Goal: Task Accomplishment & Management: Use online tool/utility

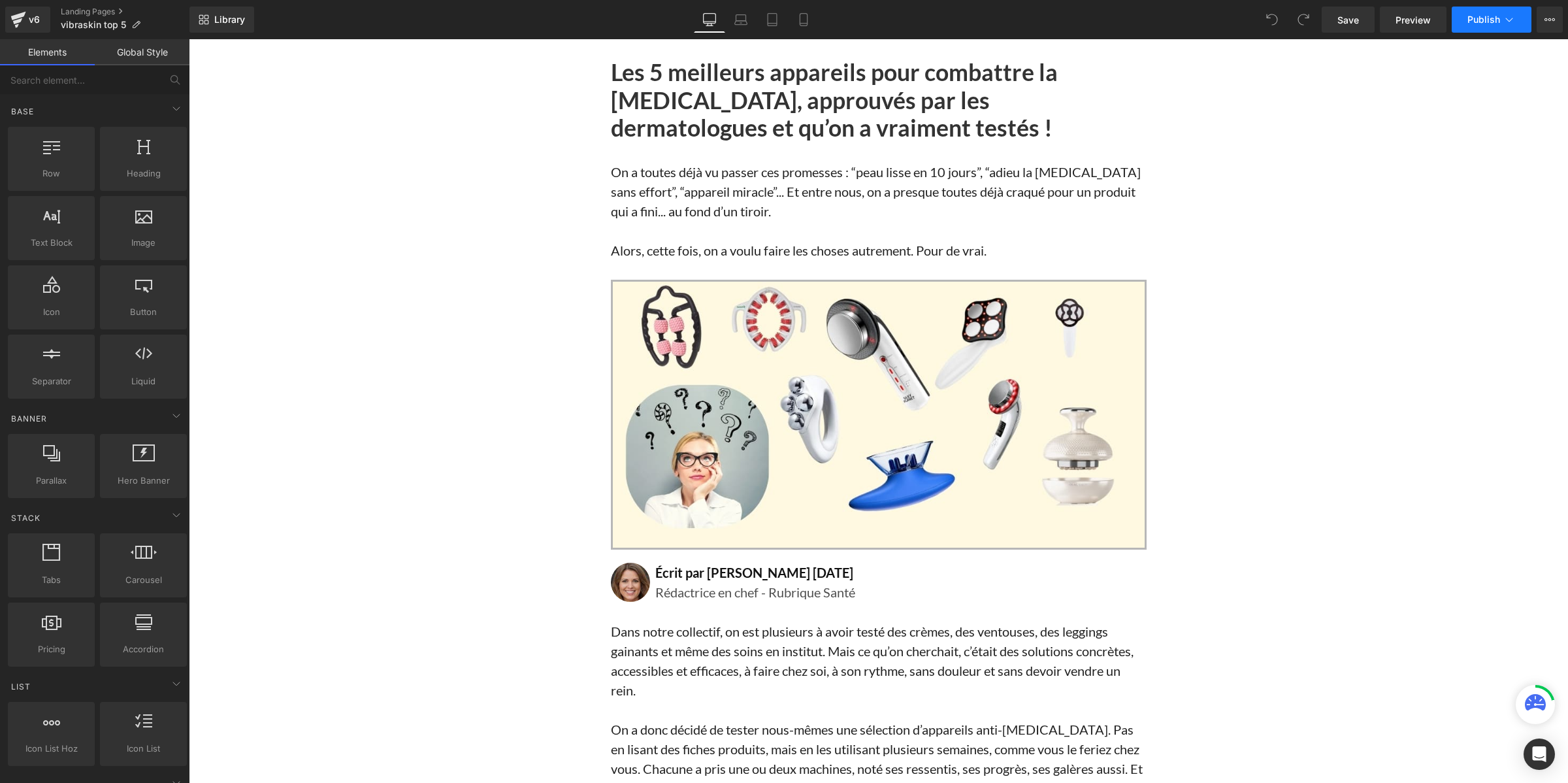
click at [1473, 25] on button "Publish" at bounding box center [1492, 20] width 80 height 26
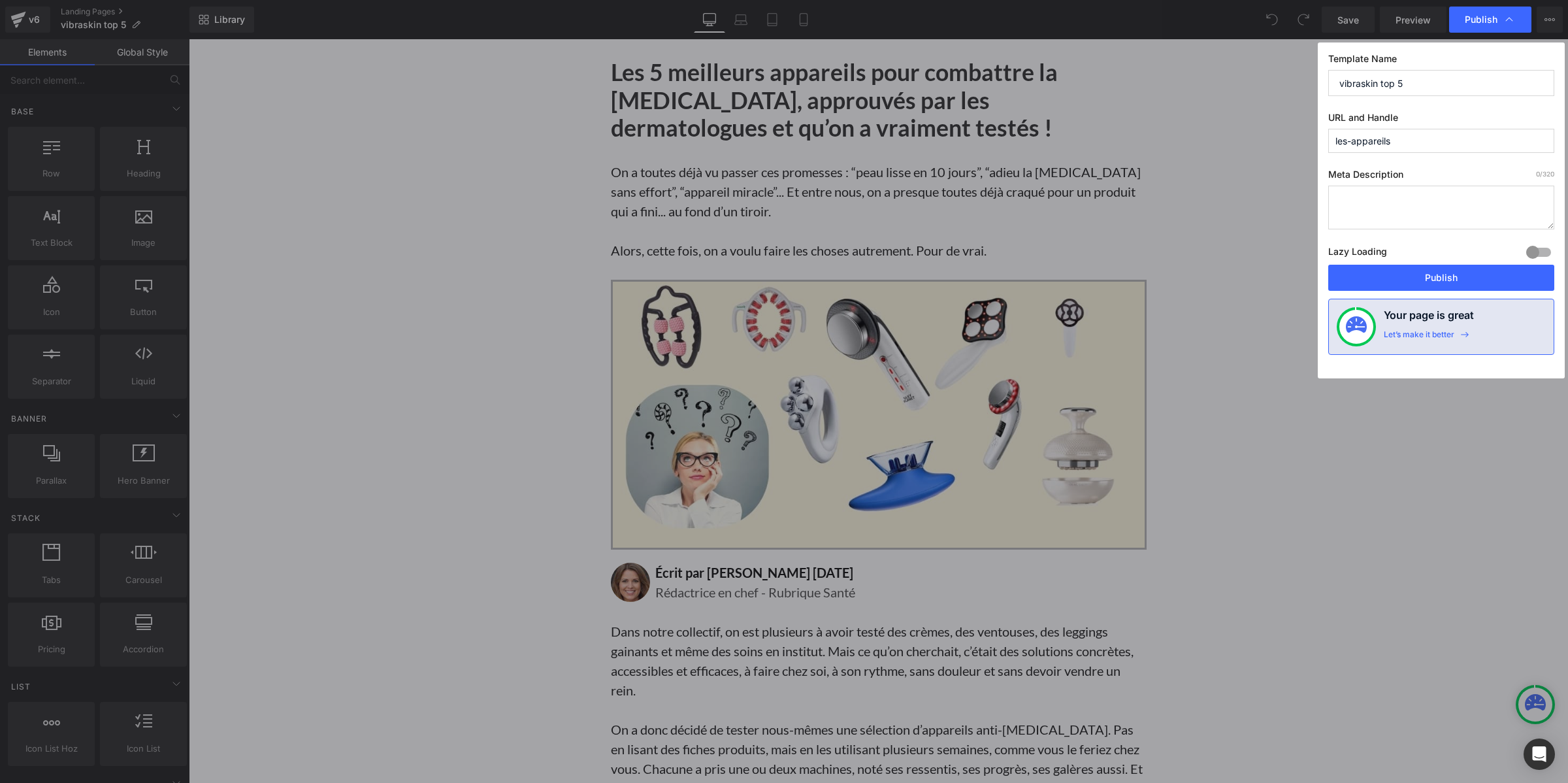
drag, startPoint x: 1409, startPoint y: 142, endPoint x: 1311, endPoint y: 141, distance: 98.0
click at [1311, 141] on div "Publish Template Name vibraskin top 5 URL and Handle les-appareils Meta Descrip…" at bounding box center [784, 392] width 1568 height 783
paste input "5-appareils-anti-[MEDICAL_DATA]"
type input "5-appareils-anti-[MEDICAL_DATA]"
click at [1490, 21] on span "Publish" at bounding box center [1481, 20] width 33 height 12
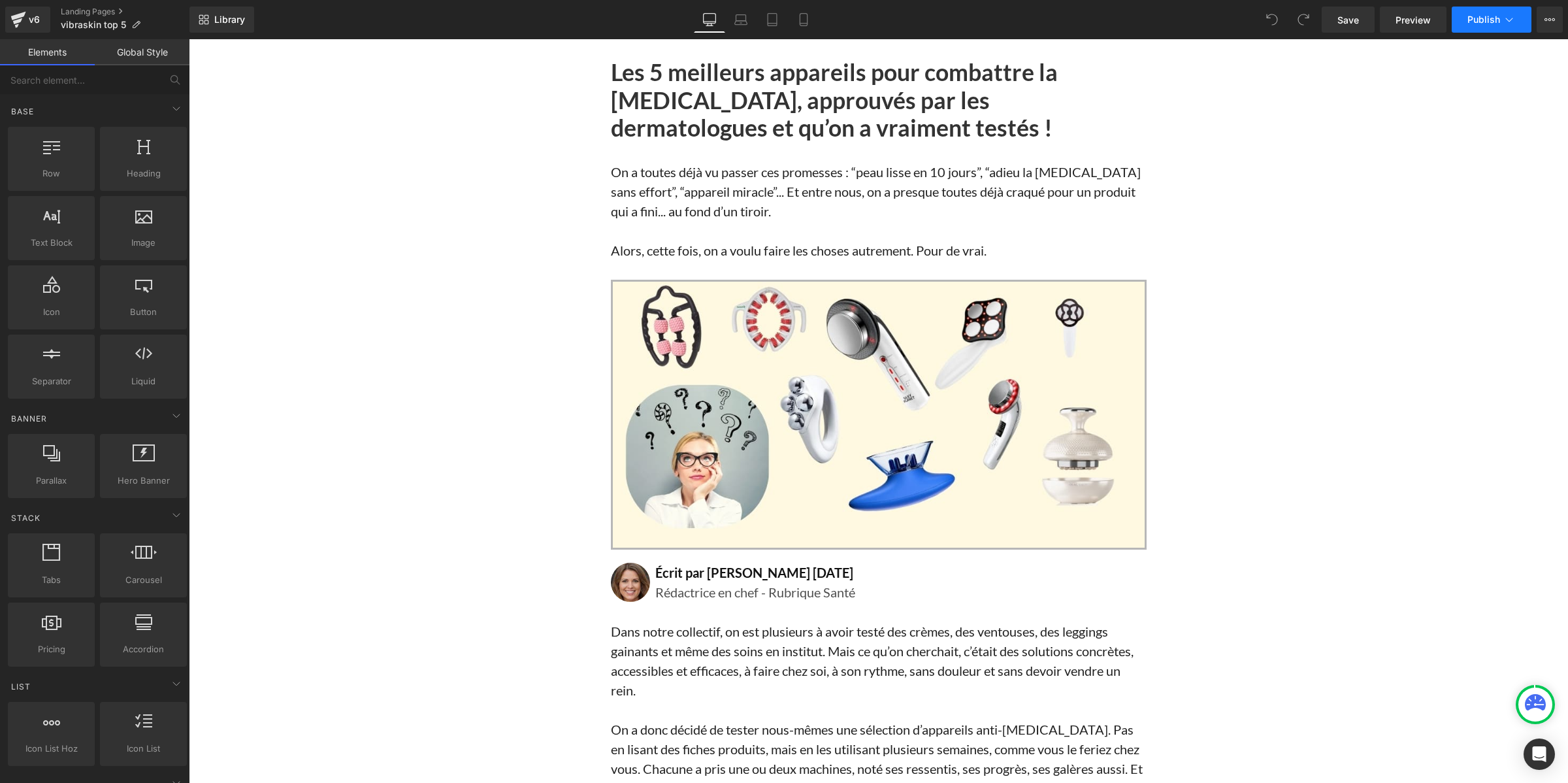
click at [1466, 25] on button "Publish" at bounding box center [1492, 20] width 80 height 26
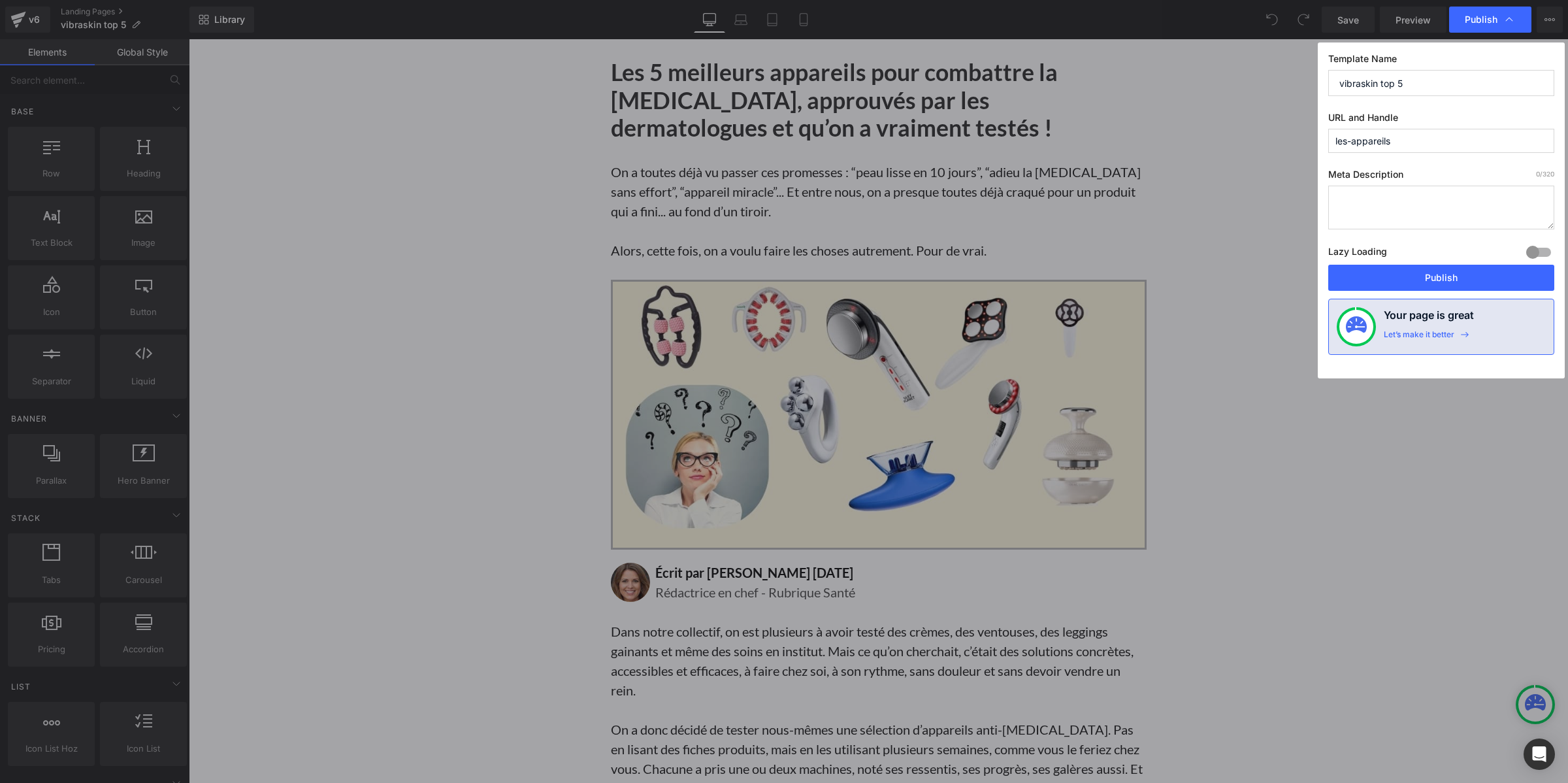
drag, startPoint x: 1398, startPoint y: 141, endPoint x: 1290, endPoint y: 141, distance: 108.0
click at [1290, 141] on div "Publish Template Name vibraskin top 5 URL and Handle les-appareils Meta Descrip…" at bounding box center [784, 392] width 1568 height 783
paste input "5-appareils-anti-[MEDICAL_DATA]"
type input "5-appareils-anti-[MEDICAL_DATA]"
drag, startPoint x: 1399, startPoint y: 274, endPoint x: 1165, endPoint y: 234, distance: 237.4
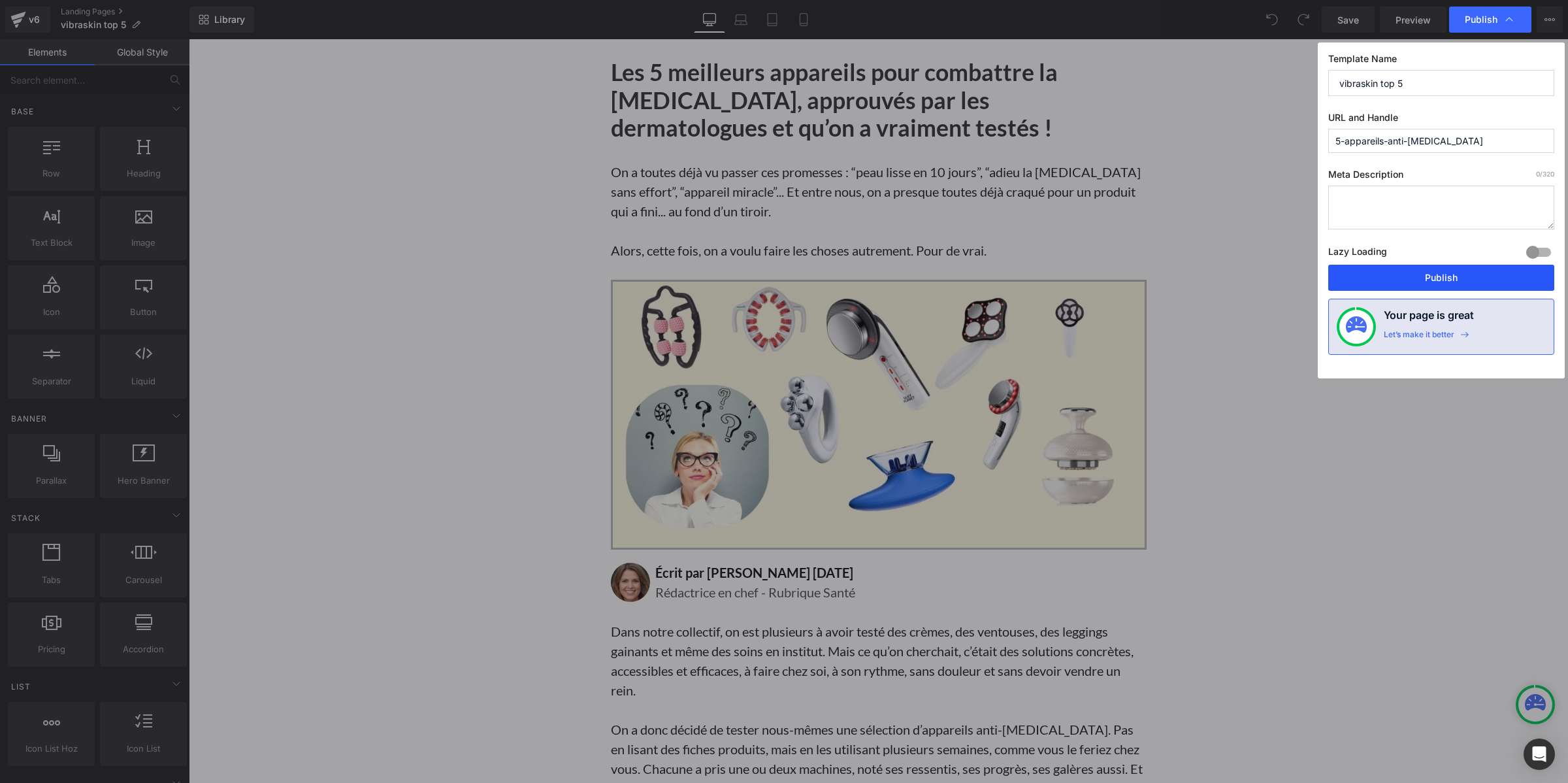
click at [1399, 274] on button "Publish" at bounding box center [1440, 278] width 226 height 26
